Goal: Task Accomplishment & Management: Manage account settings

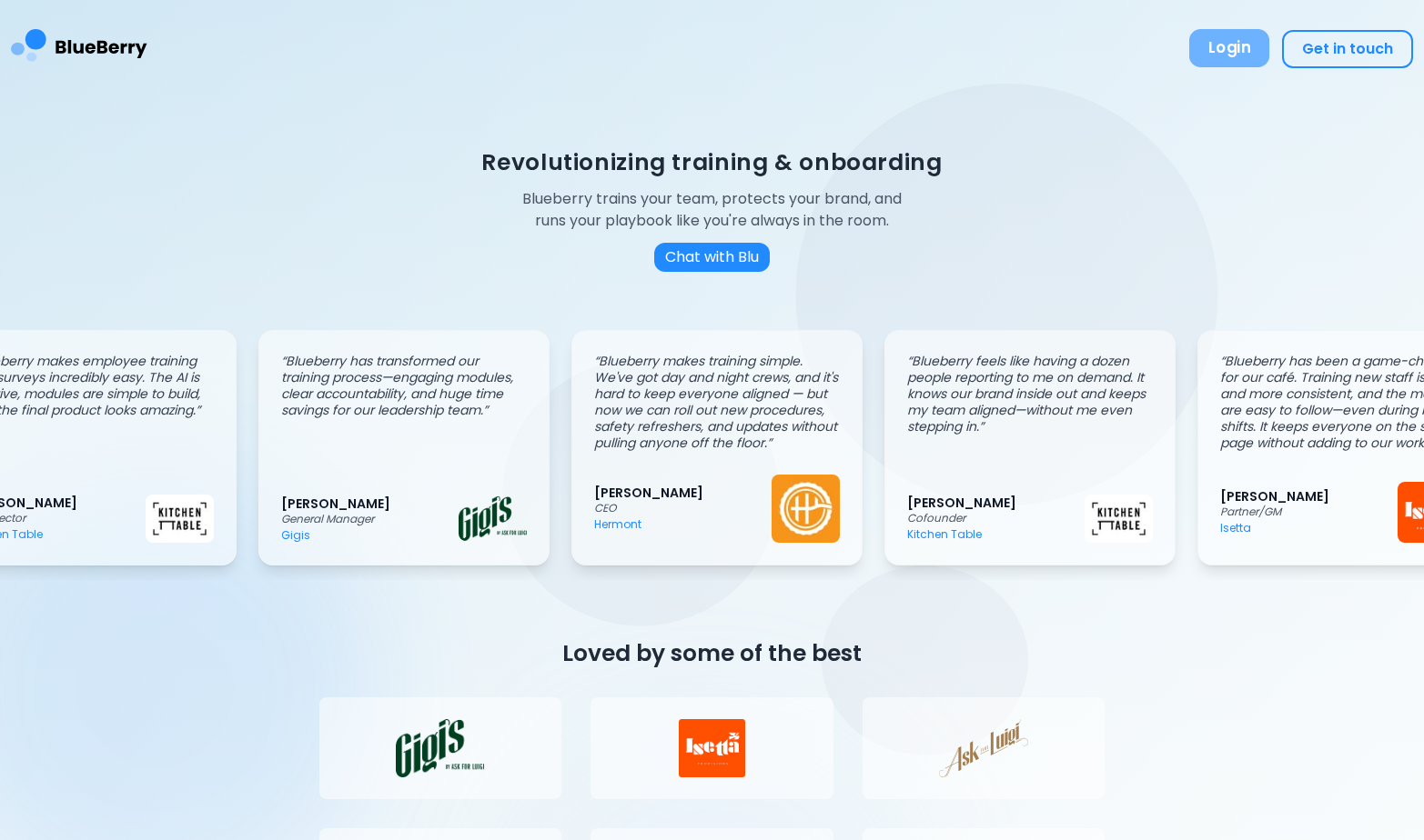
scroll to position [0, 72]
click at [1235, 40] on button "Login" at bounding box center [1229, 48] width 80 height 39
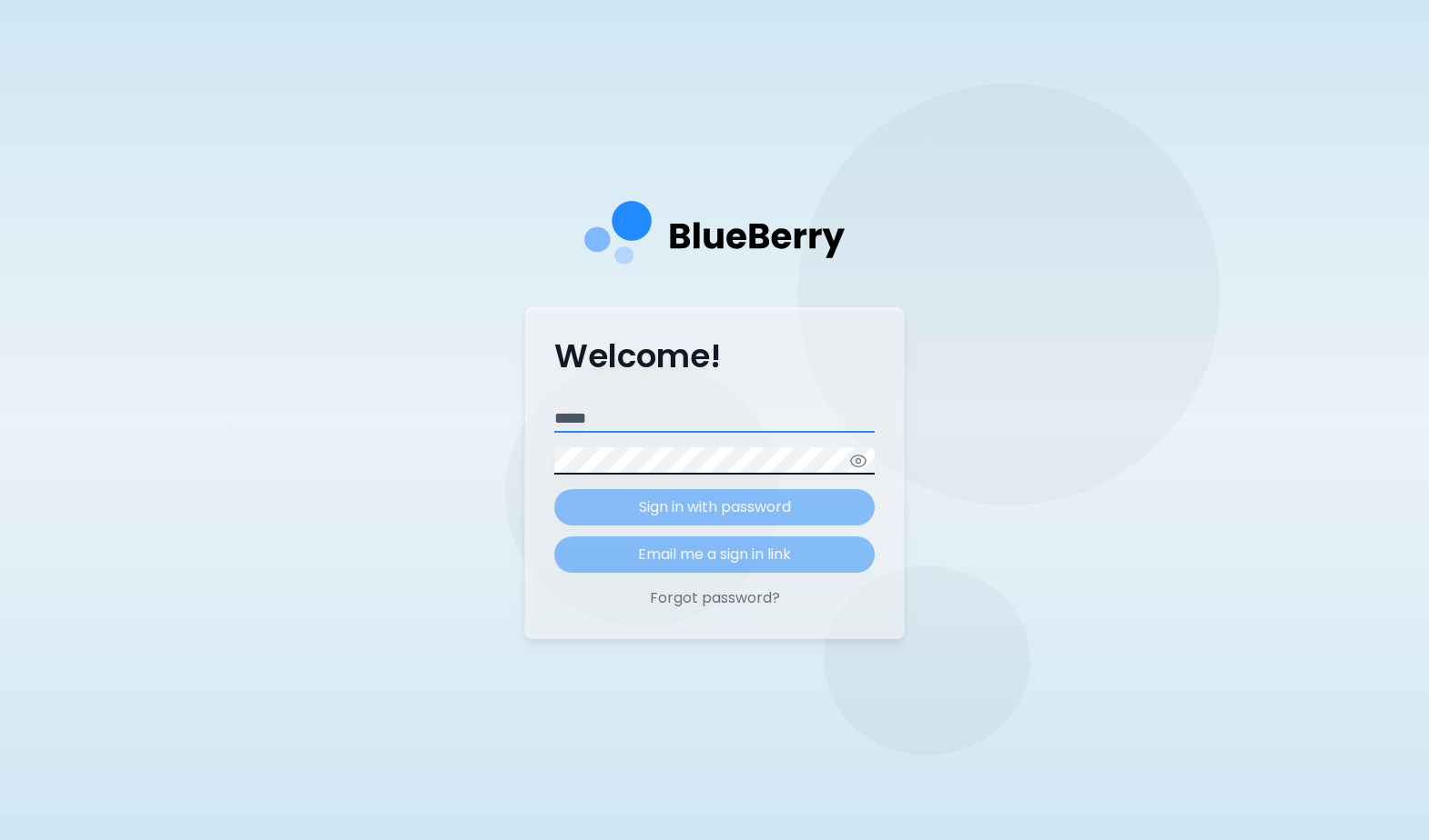
click at [622, 419] on input "Email" at bounding box center [714, 420] width 320 height 27
type input "**********"
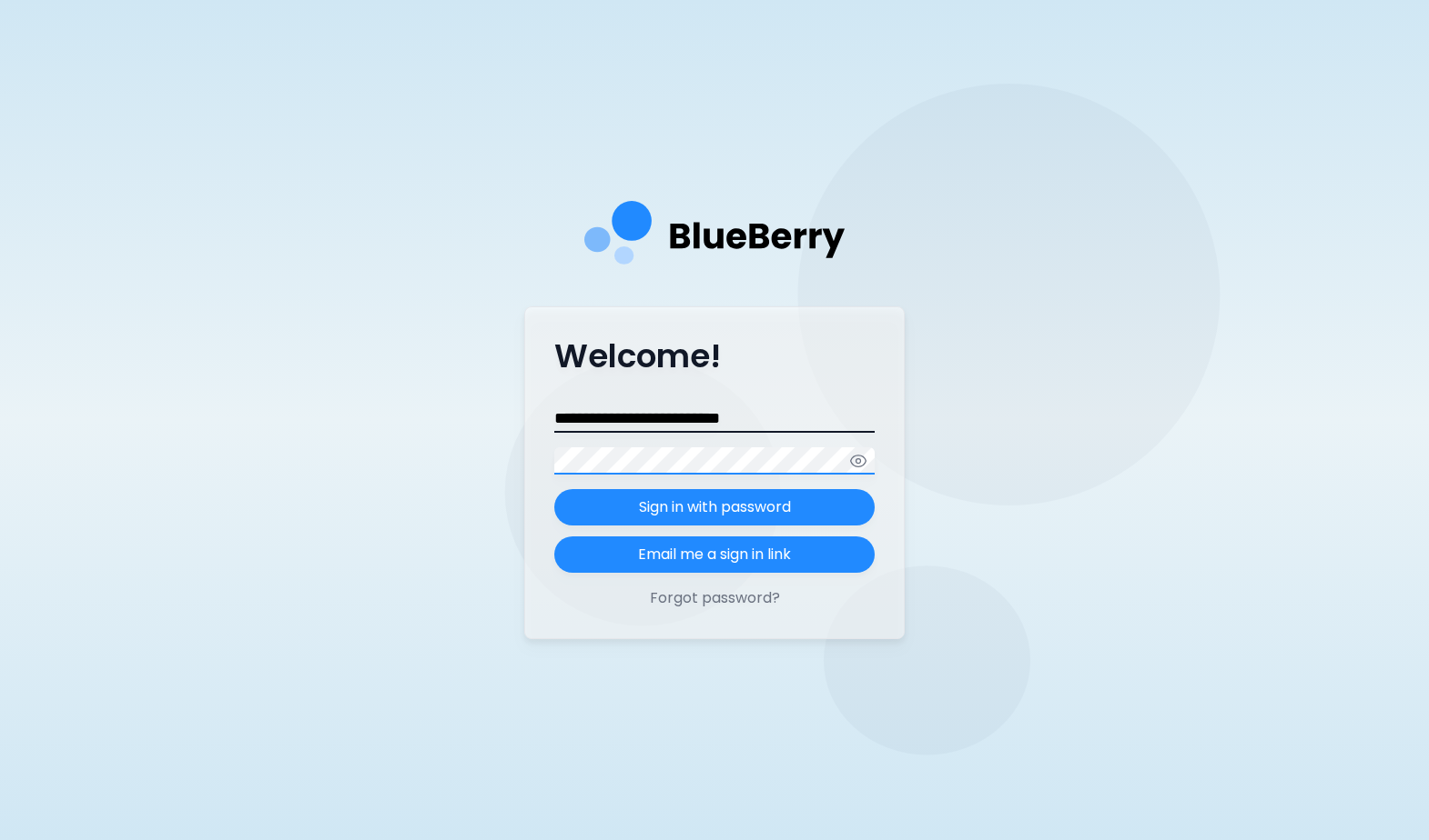
click at [554, 489] on button "Sign in with password" at bounding box center [714, 507] width 320 height 37
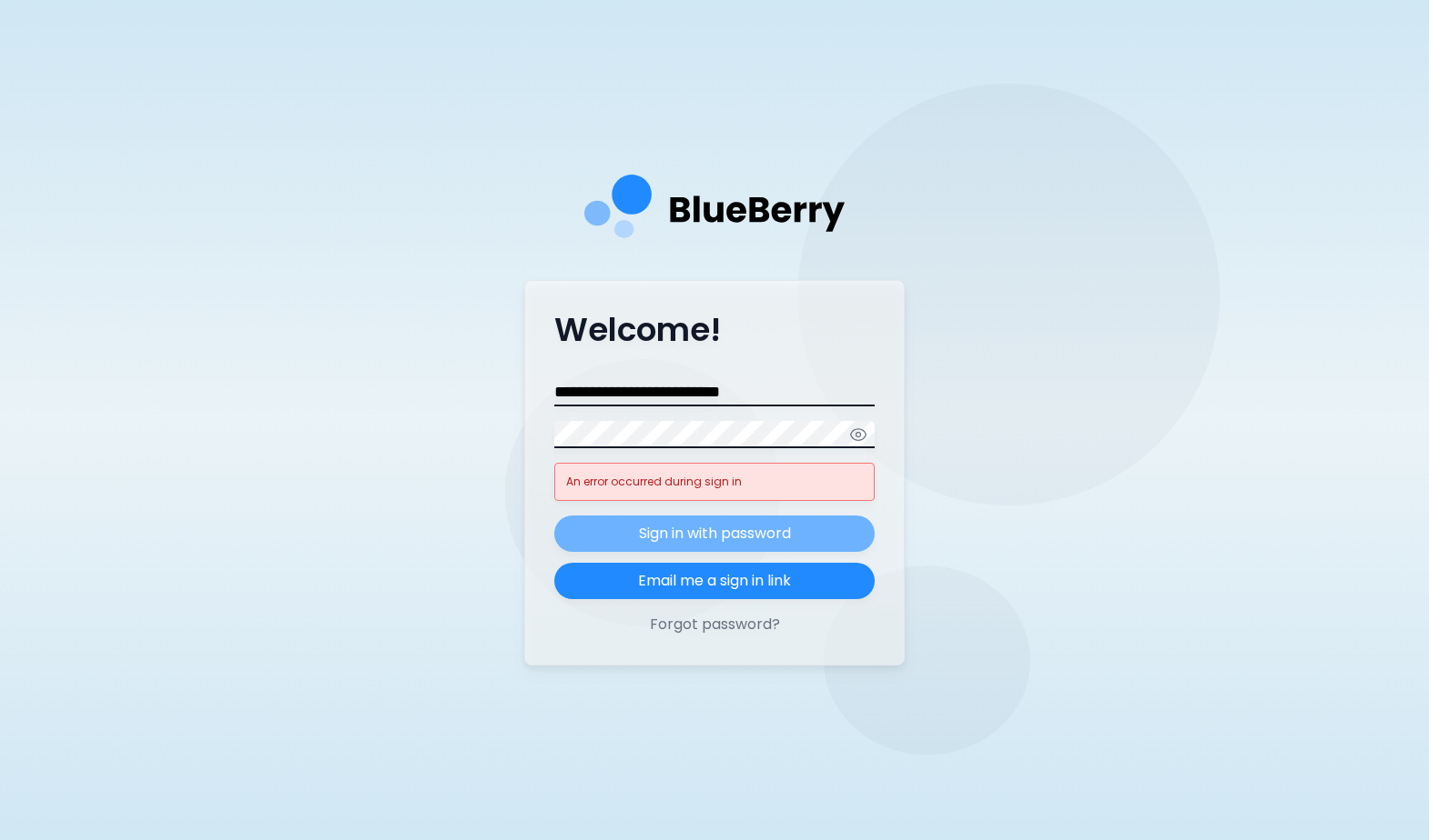
click at [712, 528] on p "Sign in with password" at bounding box center [715, 533] width 152 height 22
click at [856, 441] on icon "button" at bounding box center [858, 434] width 18 height 18
click at [699, 541] on p "Sign in with password" at bounding box center [715, 533] width 152 height 22
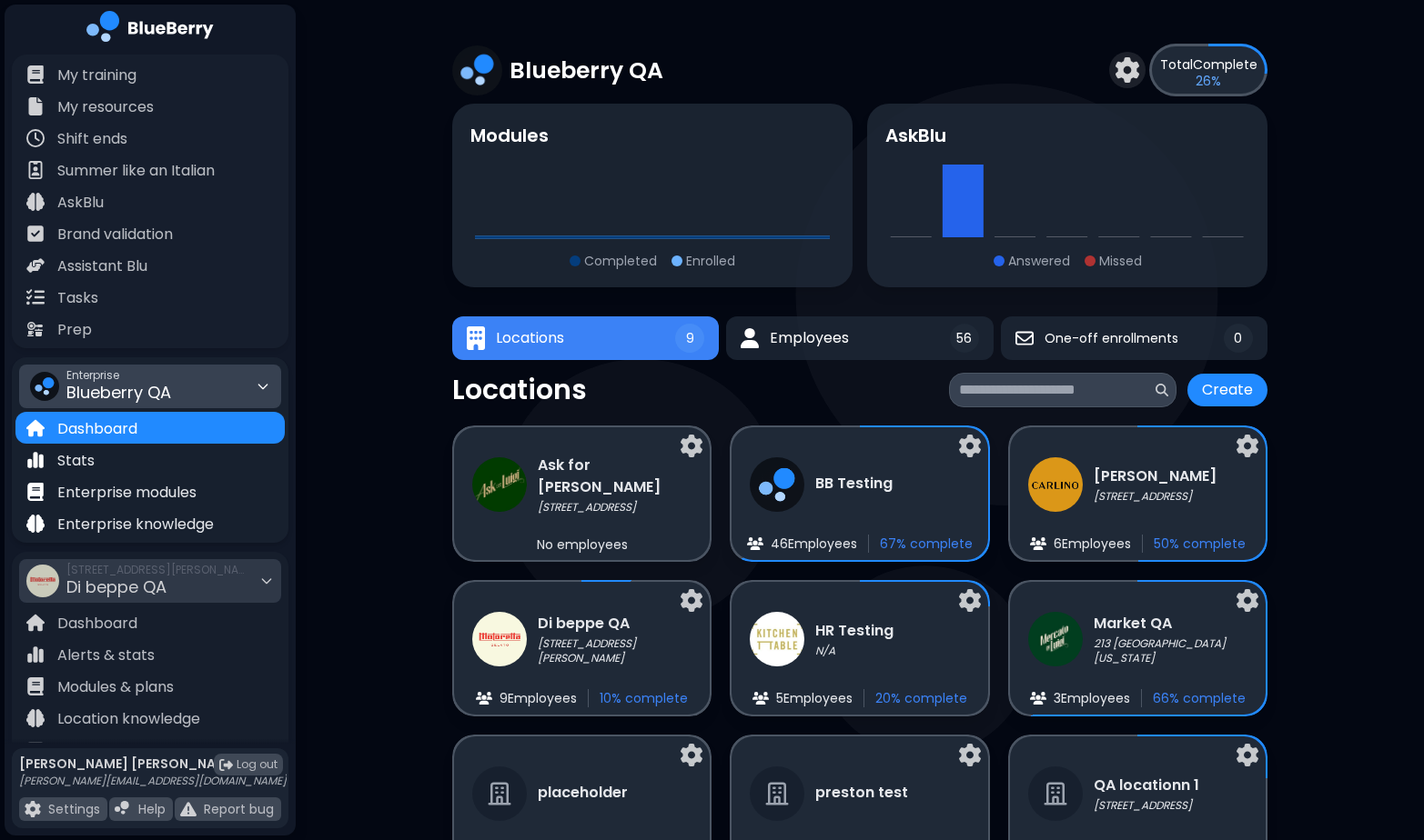
click at [260, 380] on icon at bounding box center [262, 386] width 14 height 14
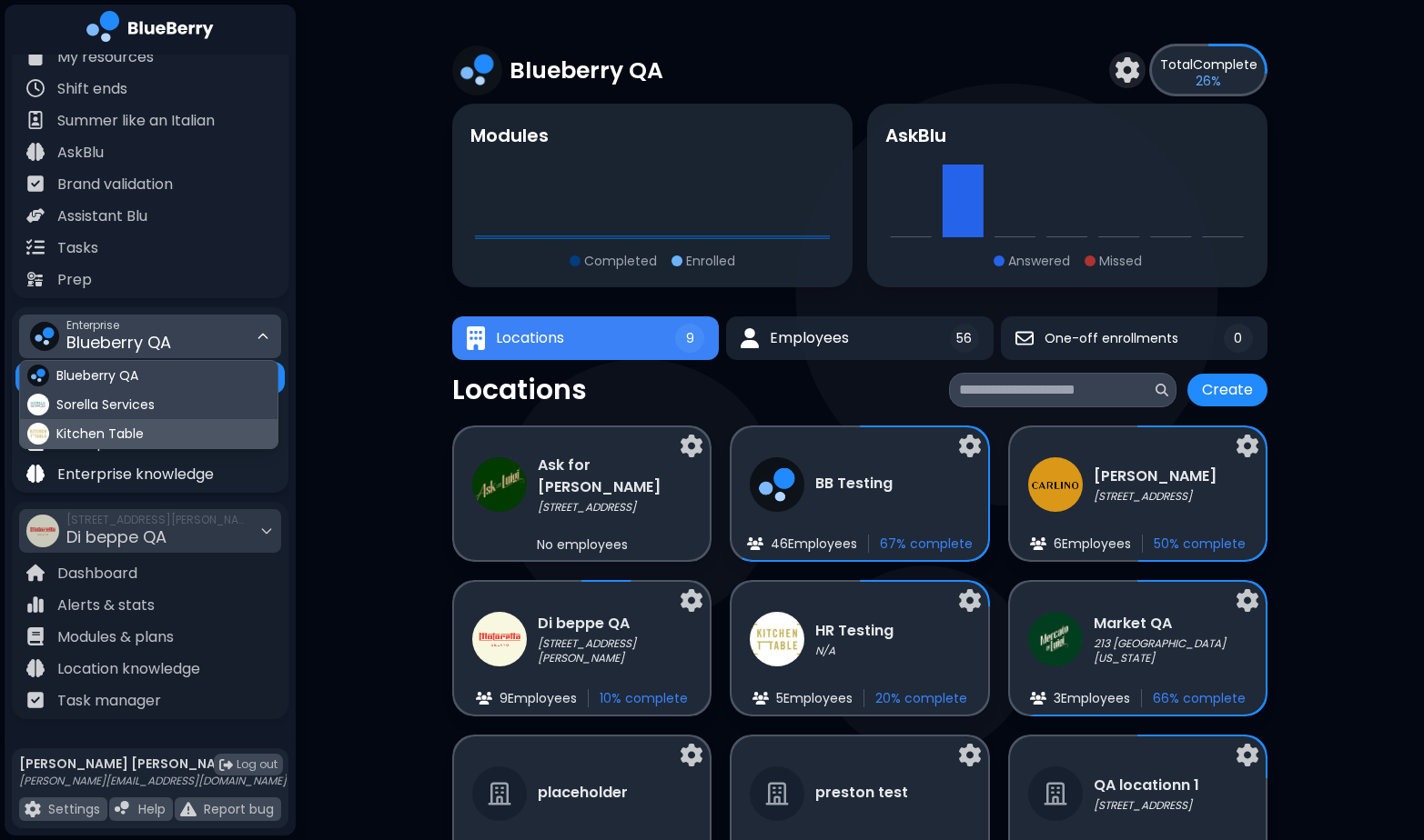
click at [132, 429] on span "Kitchen Table" at bounding box center [99, 433] width 88 height 16
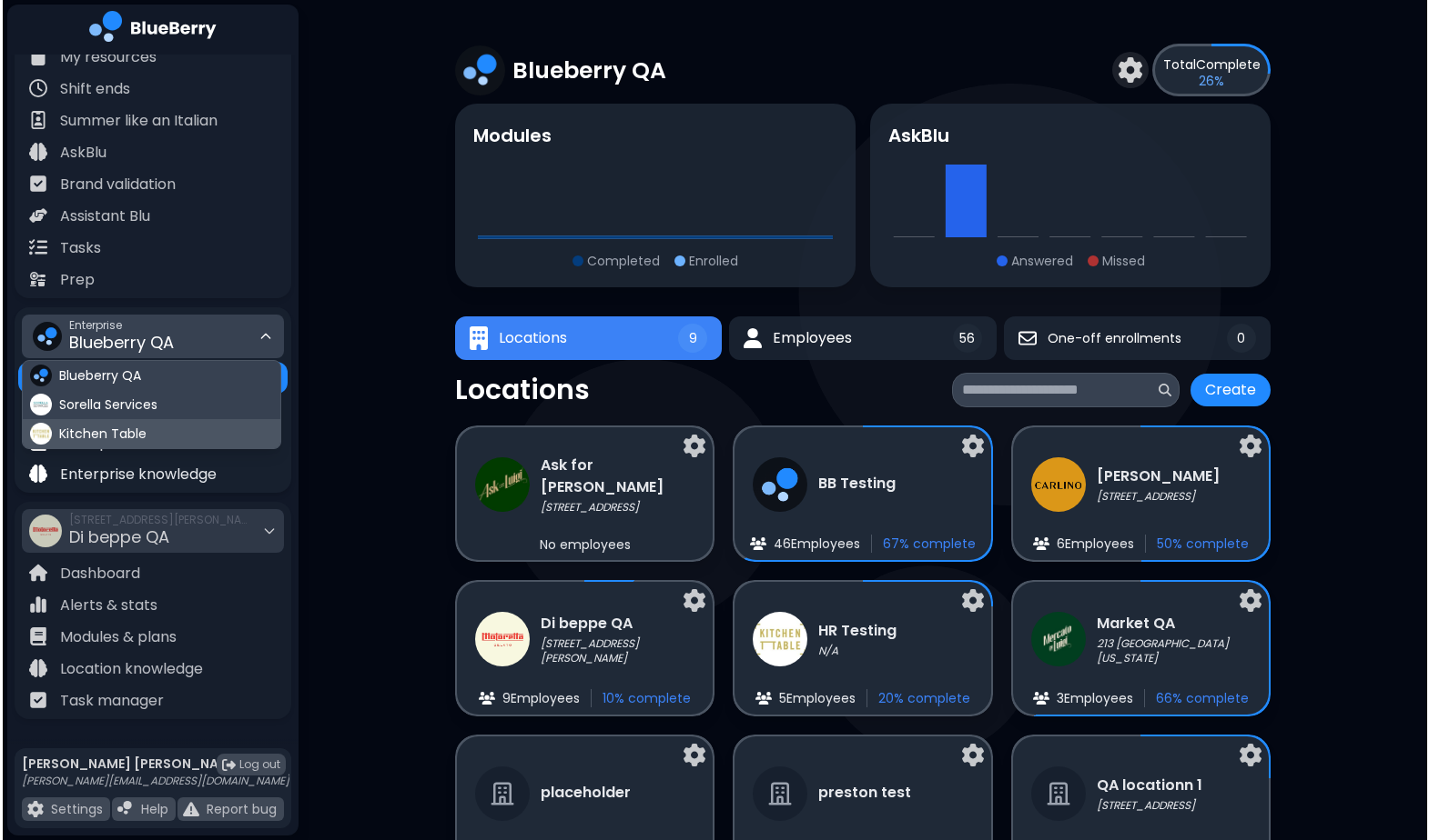
scroll to position [39, 0]
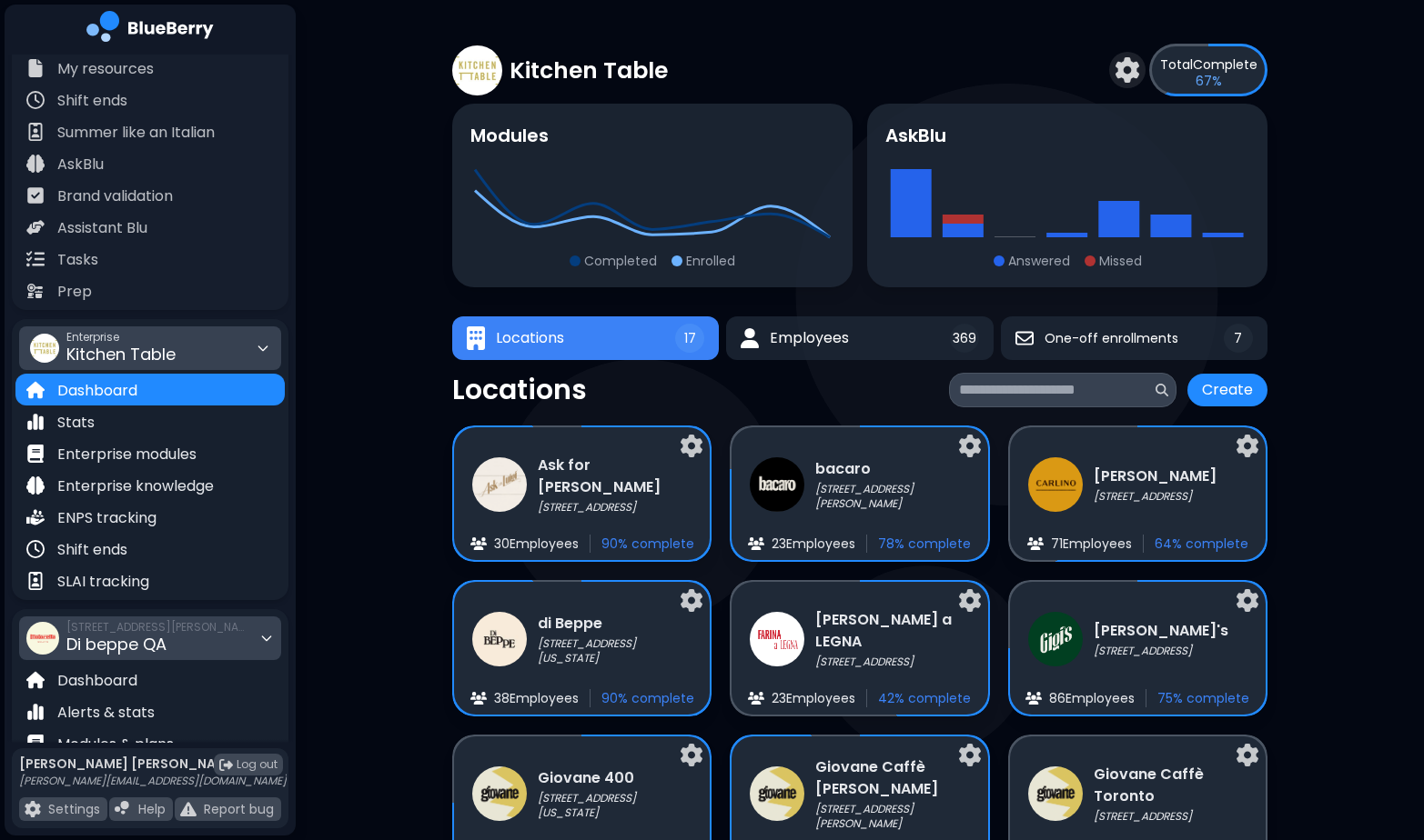
click at [258, 629] on div "[STREET_ADDRESS][PERSON_NAME] QA" at bounding box center [151, 637] width 262 height 43
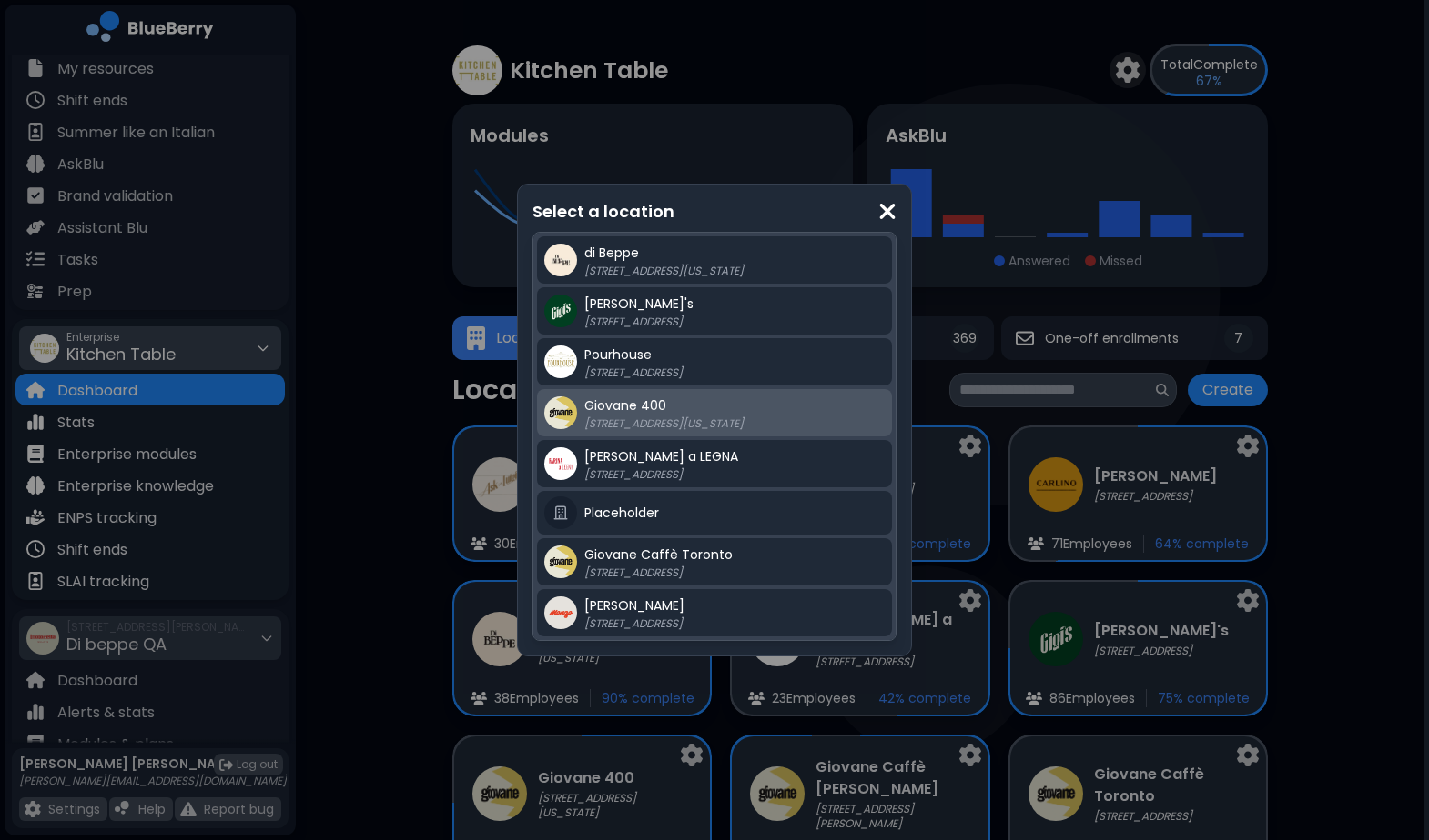
click at [672, 412] on div "Giovane [STREET_ADDRESS][US_STATE]" at bounding box center [733, 413] width 300 height 37
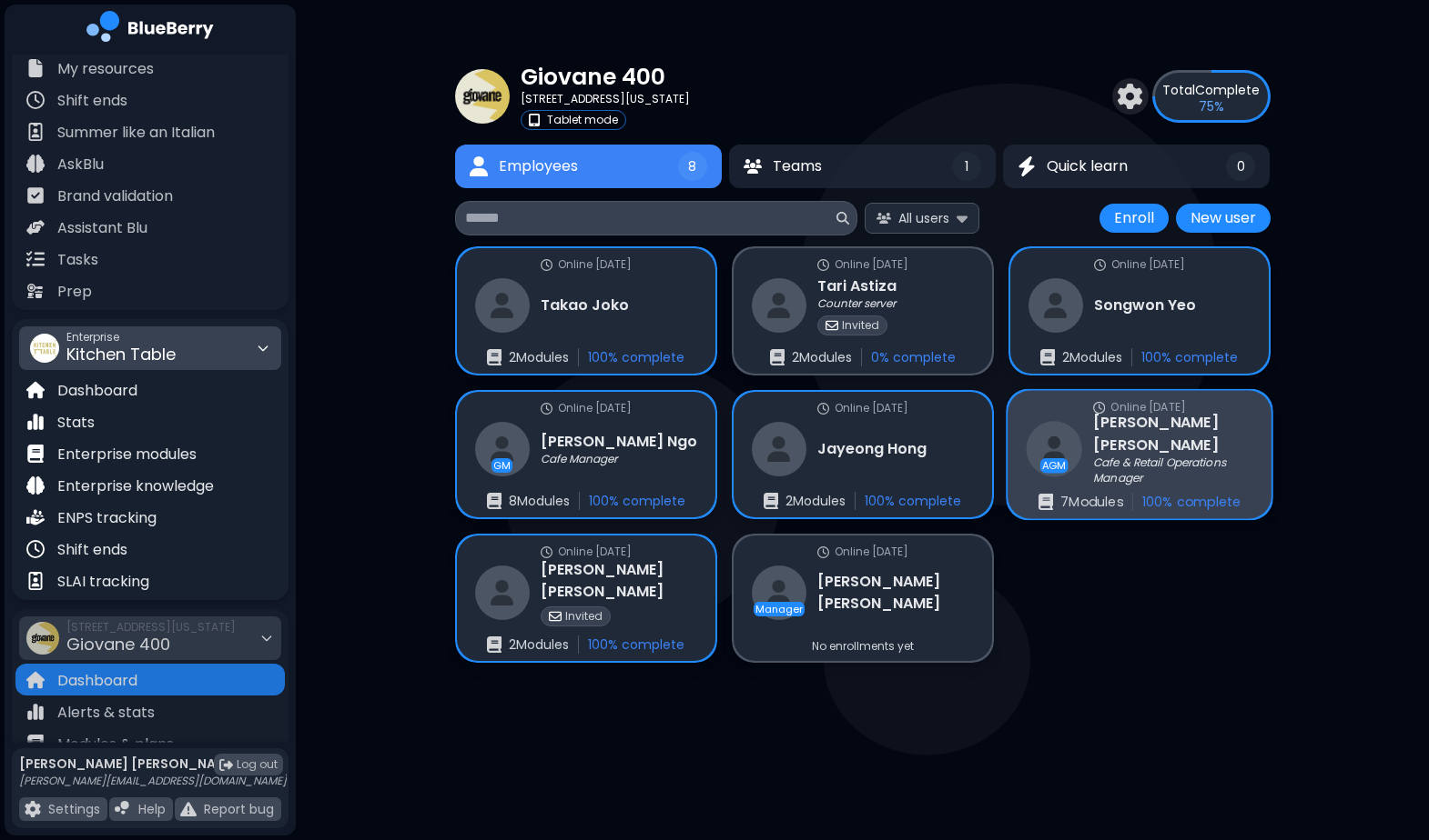
click at [1093, 503] on p "7 Module s" at bounding box center [1091, 501] width 62 height 16
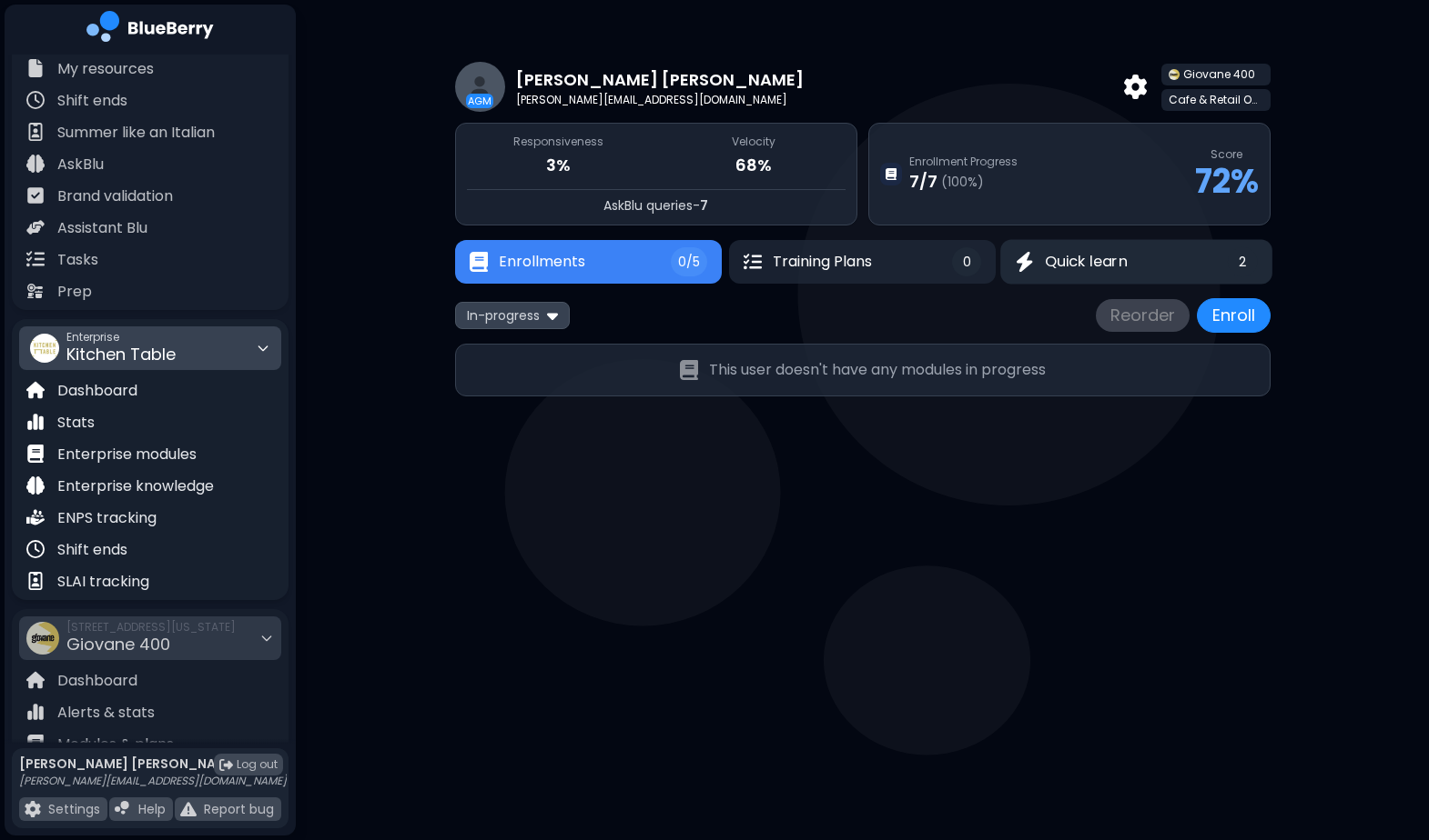
click at [1138, 266] on button "Quick learn 2" at bounding box center [1137, 262] width 272 height 44
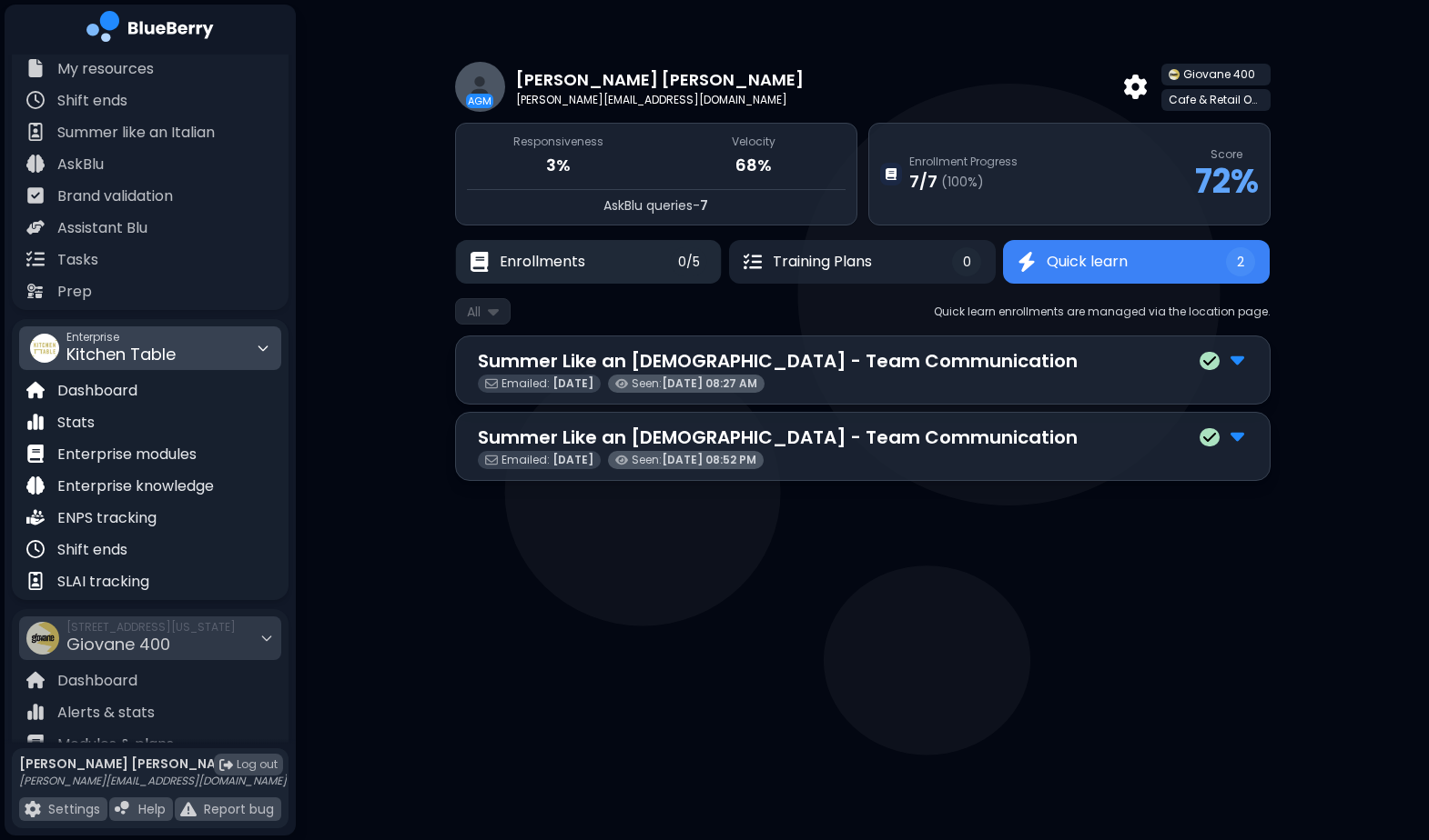
click at [618, 257] on button "Enrollments 0/5" at bounding box center [588, 261] width 265 height 43
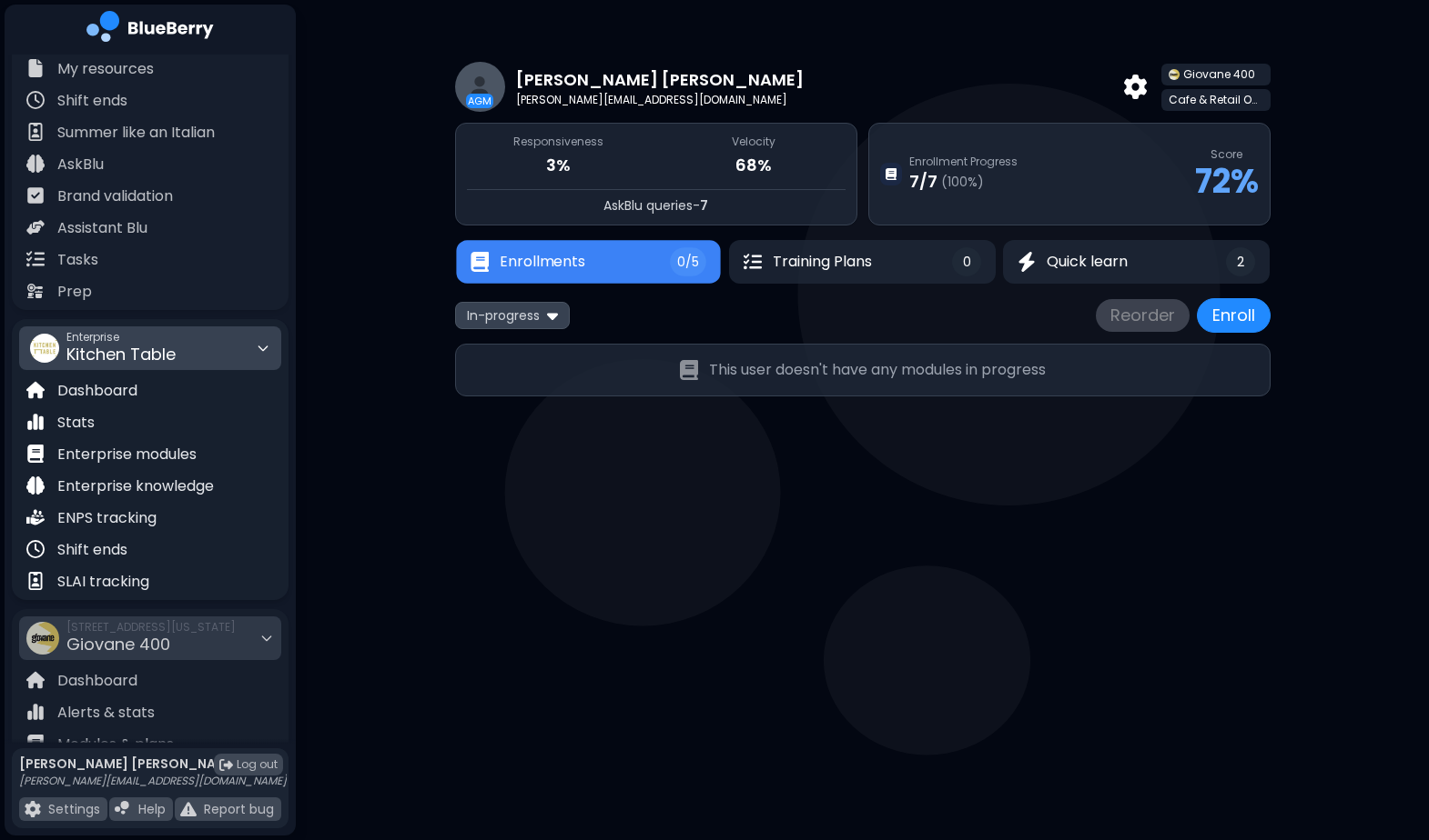
click at [618, 257] on button "Enrollments 0/5" at bounding box center [589, 261] width 264 height 43
click at [558, 312] on img at bounding box center [552, 315] width 11 height 17
click at [532, 401] on button "Completed" at bounding box center [512, 405] width 104 height 27
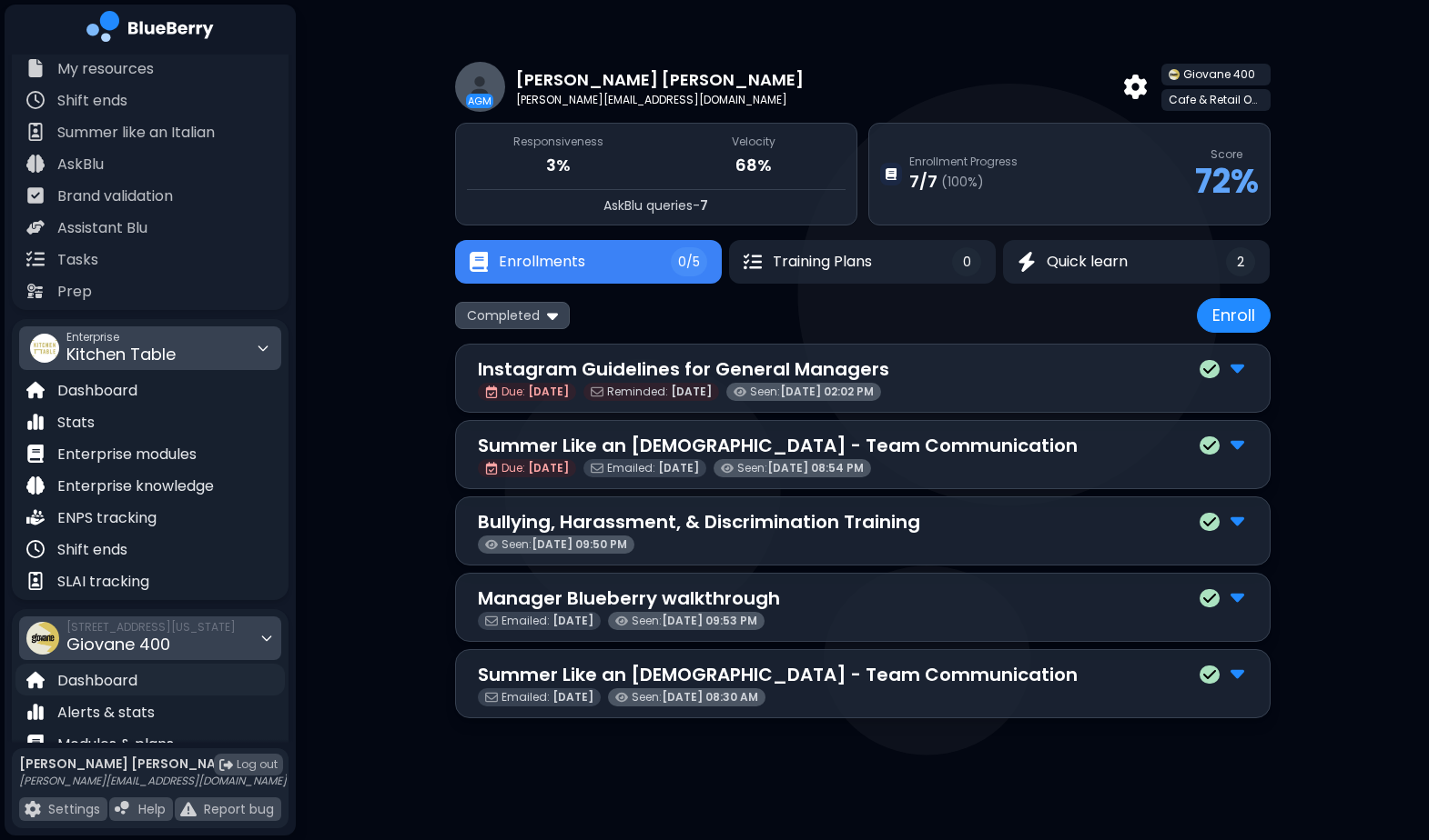
click at [129, 672] on p "Dashboard" at bounding box center [96, 681] width 80 height 22
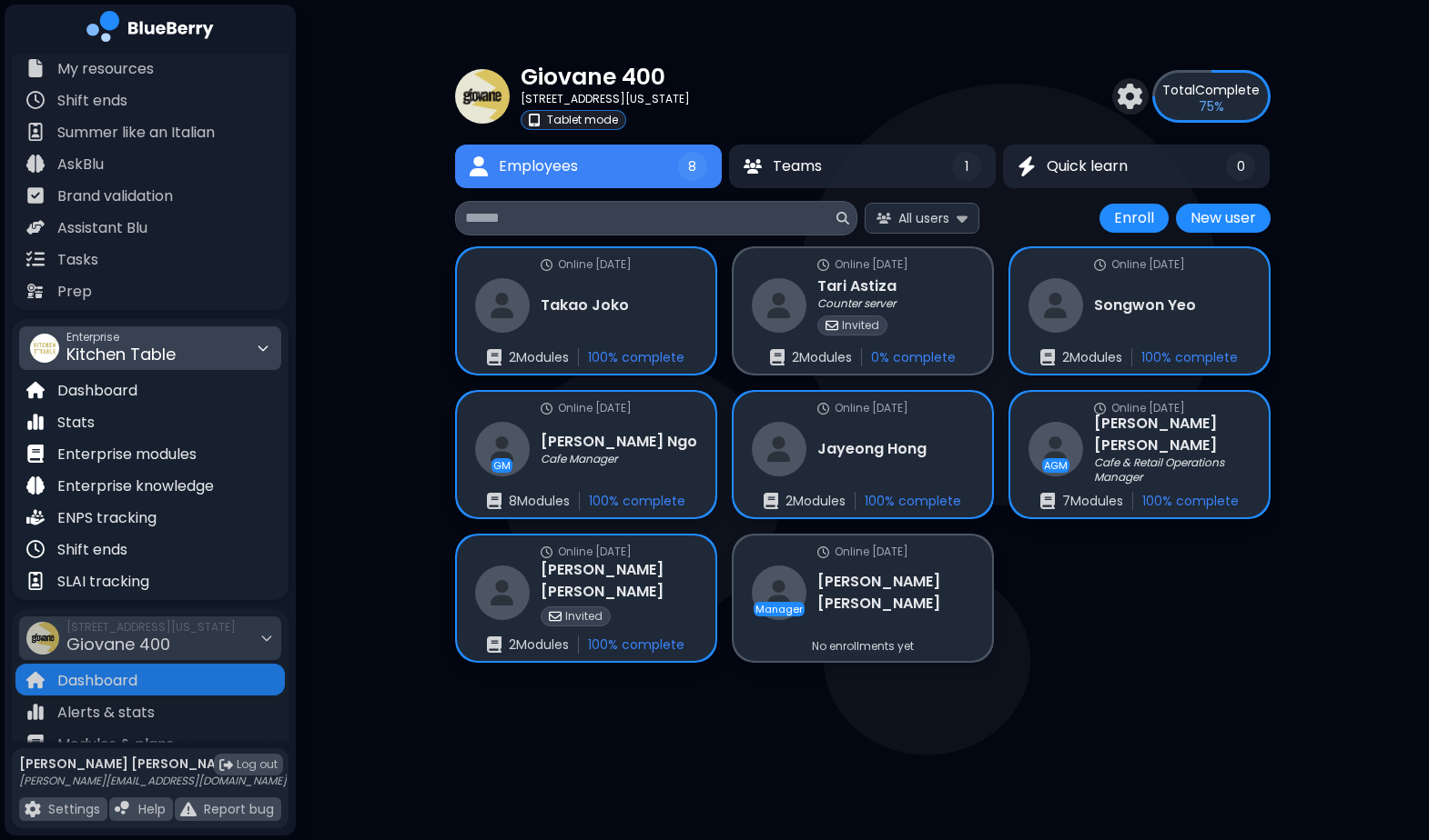
click at [580, 116] on p "Tablet mode" at bounding box center [583, 120] width 71 height 14
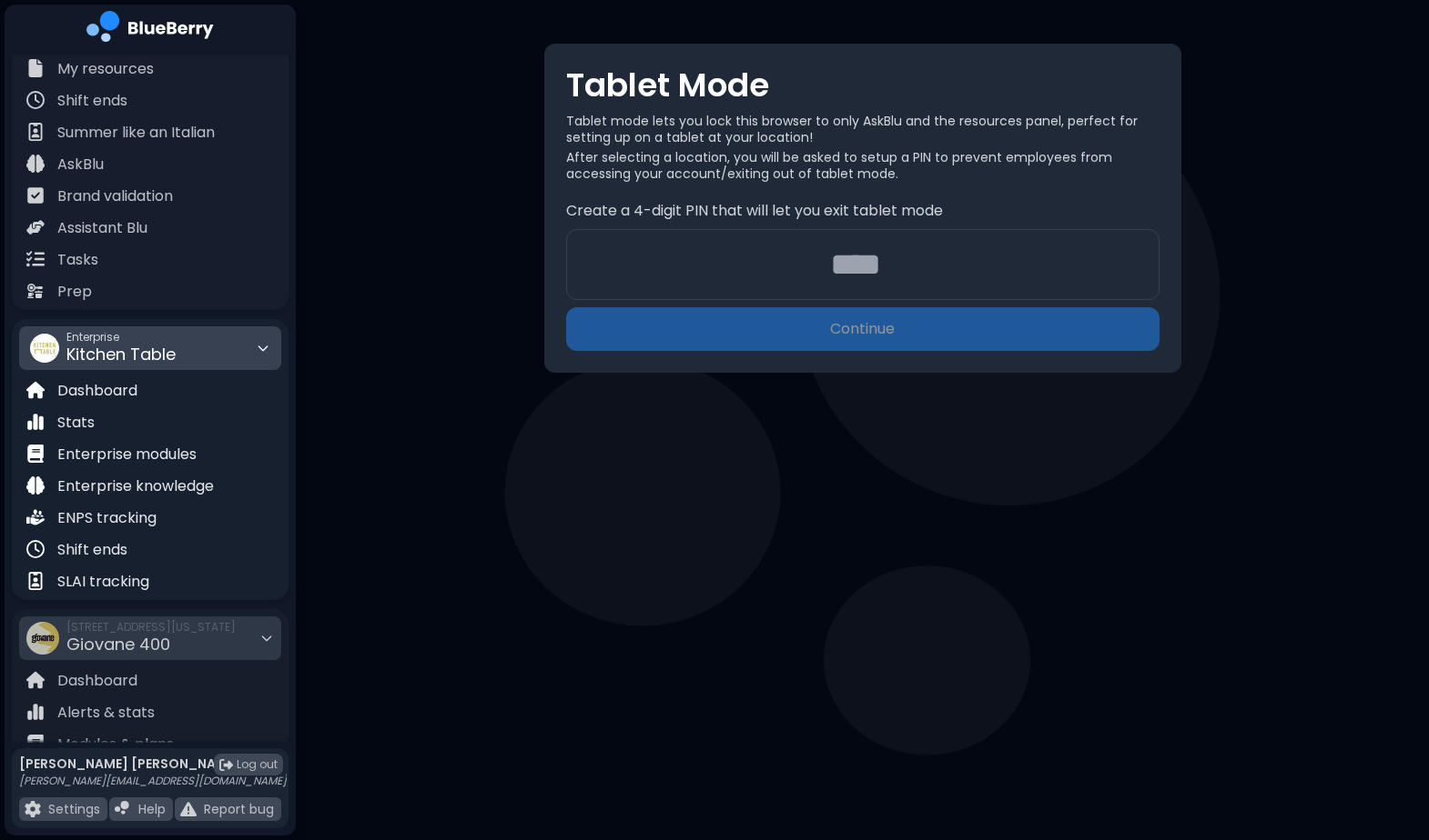
click at [911, 263] on input "number" at bounding box center [863, 265] width 593 height 71
click at [555, 188] on div "Tablet Mode Tablet mode lets you lock this browser to only AskBlu and the resou…" at bounding box center [863, 207] width 637 height 329
click at [166, 638] on span "Giovane 400" at bounding box center [119, 644] width 104 height 23
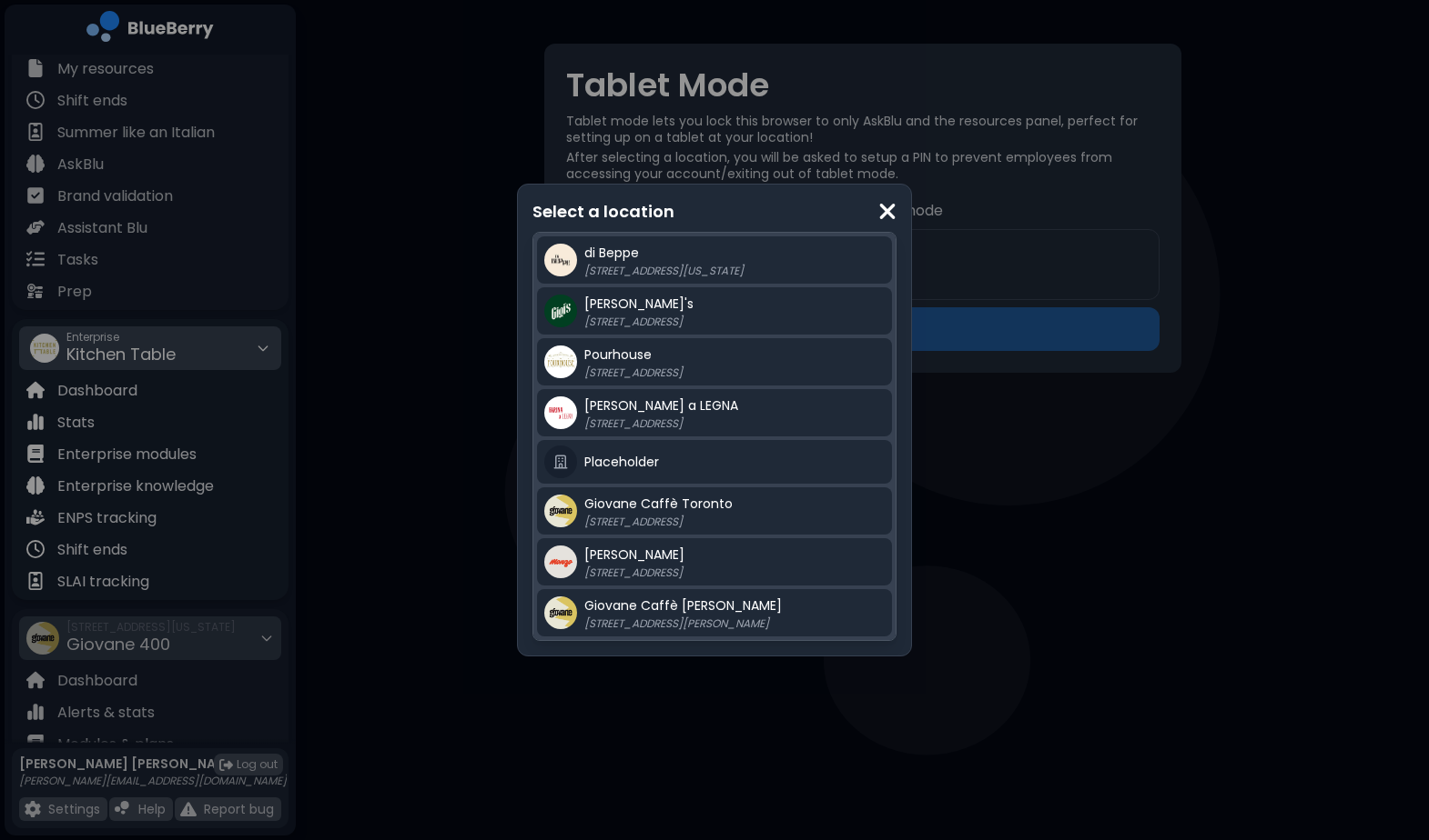
click at [426, 366] on div "Select a location di [GEOGRAPHIC_DATA] [STREET_ADDRESS][US_STATE] Gigi's 2968 C…" at bounding box center [714, 420] width 1429 height 840
